Goal: Navigation & Orientation: Find specific page/section

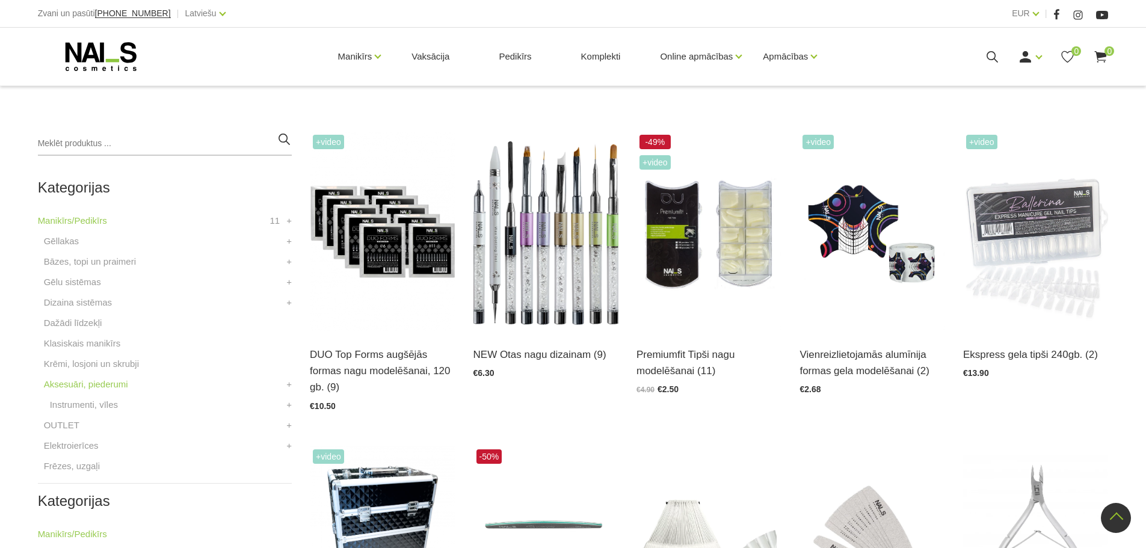
scroll to position [301, 0]
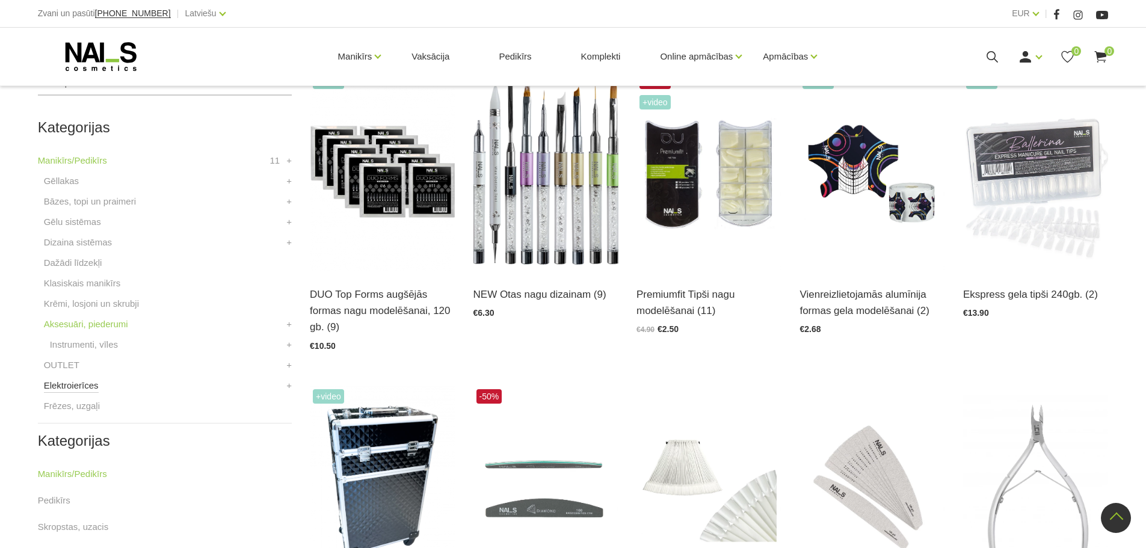
click at [89, 383] on link "Elektroierīces" at bounding box center [71, 385] width 55 height 14
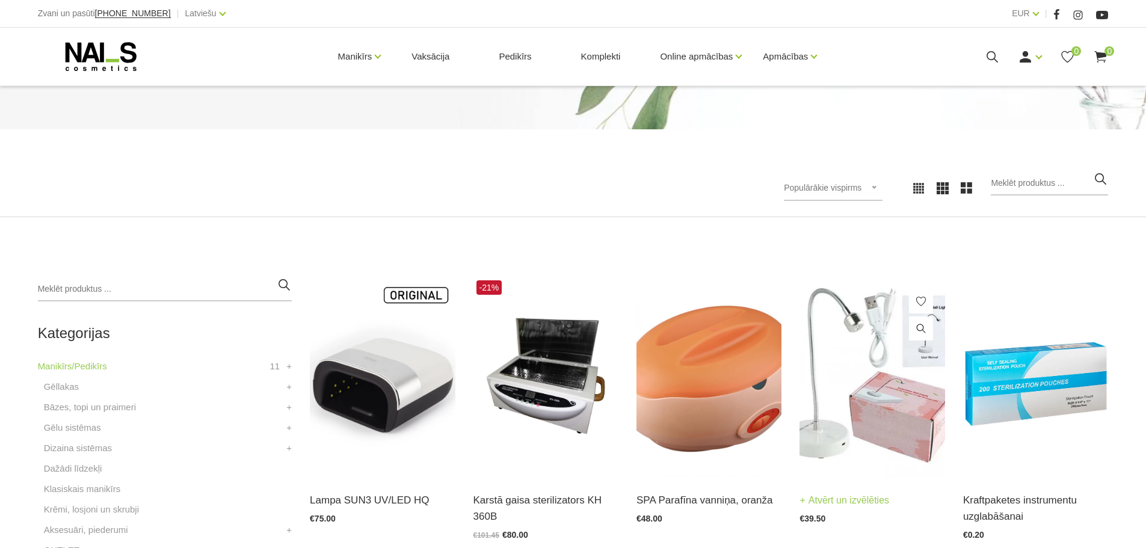
scroll to position [241, 0]
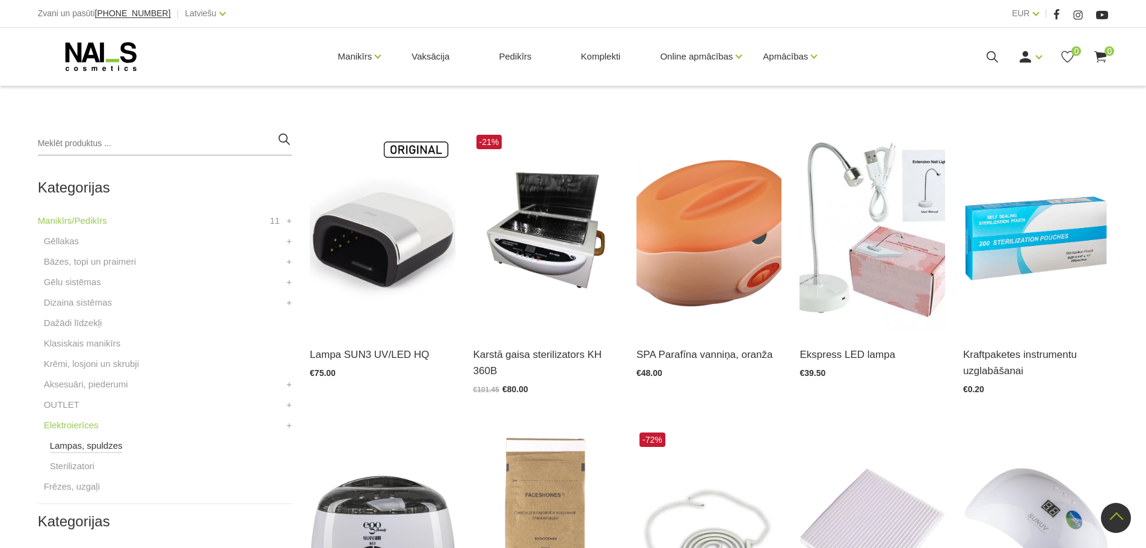
click at [69, 449] on link "Lampas, spuldzes" at bounding box center [86, 446] width 73 height 14
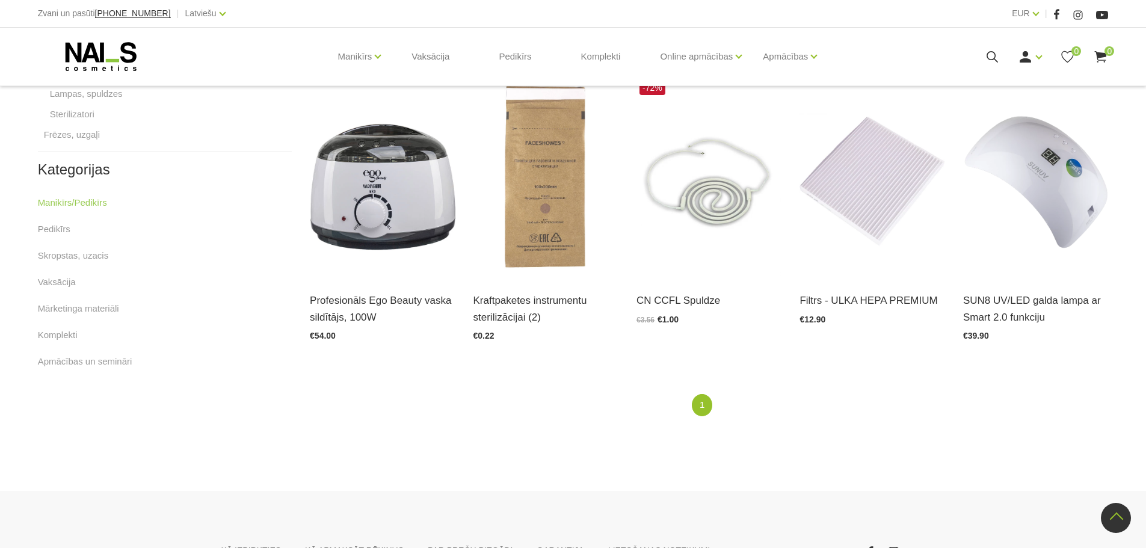
scroll to position [602, 0]
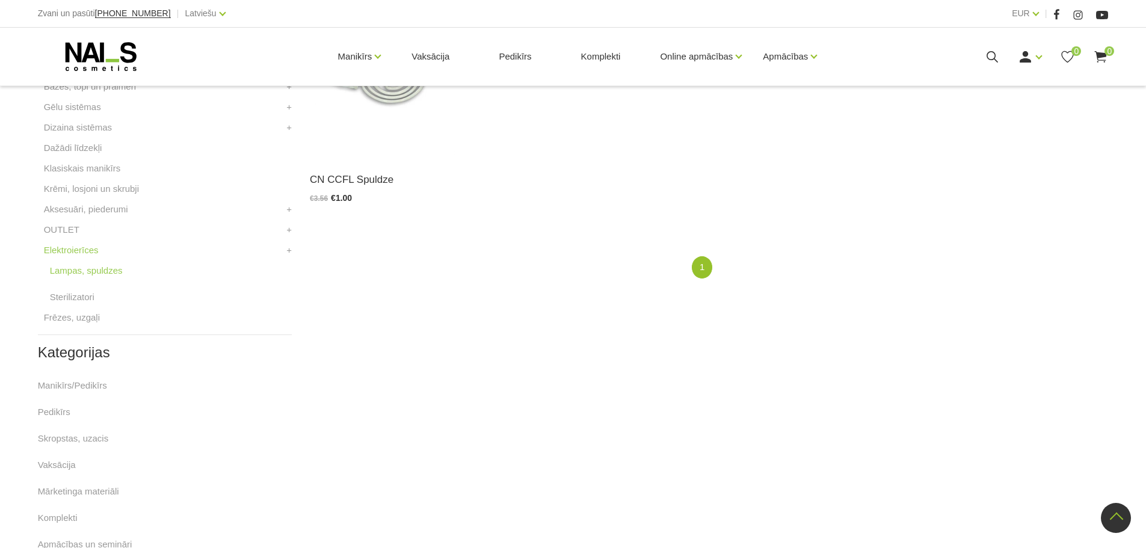
scroll to position [421, 0]
